Goal: Navigation & Orientation: Find specific page/section

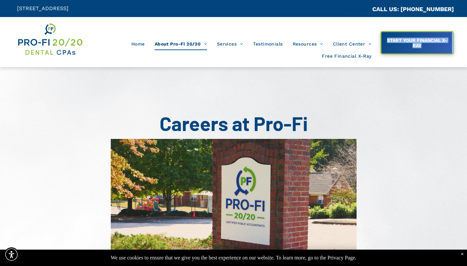
drag, startPoint x: 261, startPoint y: 90, endPoint x: 337, endPoint y: 68, distance: 79.7
click at [290, 75] on div "Careers at Pro-Fi" at bounding box center [233, 194] width 467 height 254
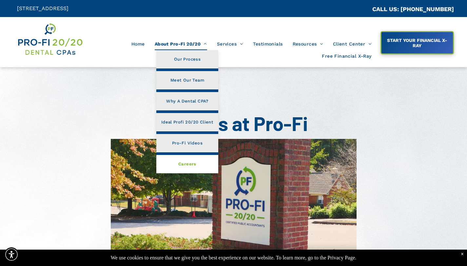
click at [181, 163] on span "Careers" at bounding box center [187, 164] width 18 height 9
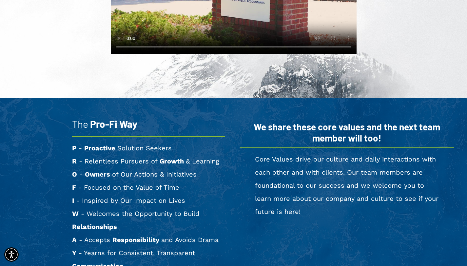
scroll to position [114, 0]
